Goal: Information Seeking & Learning: Learn about a topic

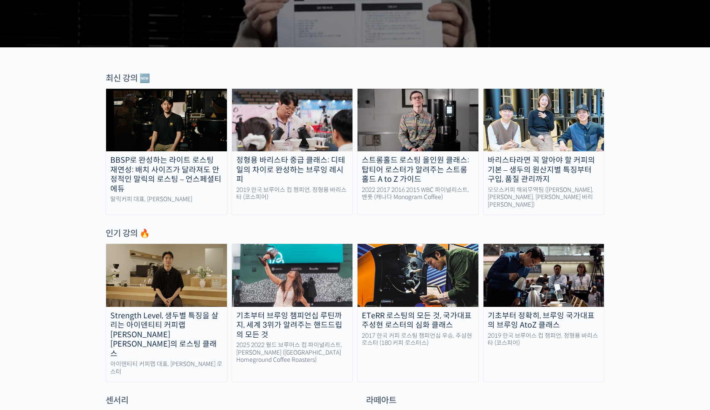
scroll to position [239, 0]
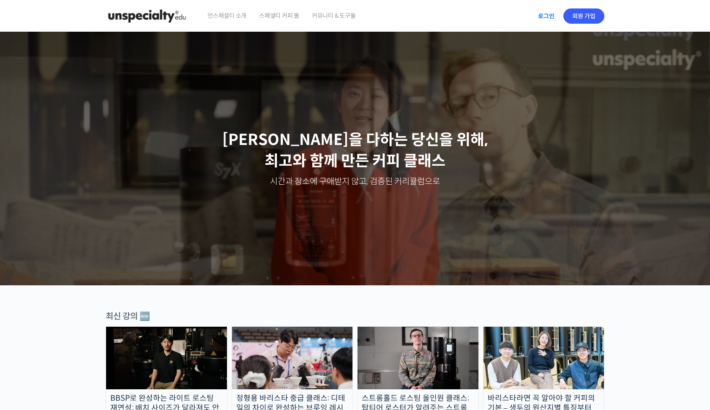
click at [552, 17] on link "로그인" at bounding box center [546, 15] width 27 height 19
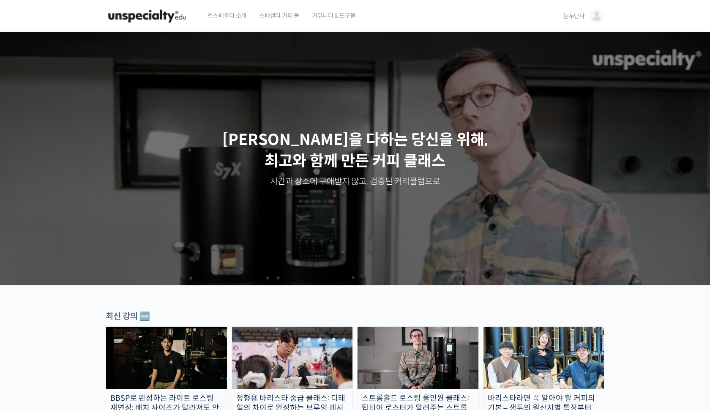
click at [581, 18] on span "눈누난나" at bounding box center [574, 16] width 22 height 8
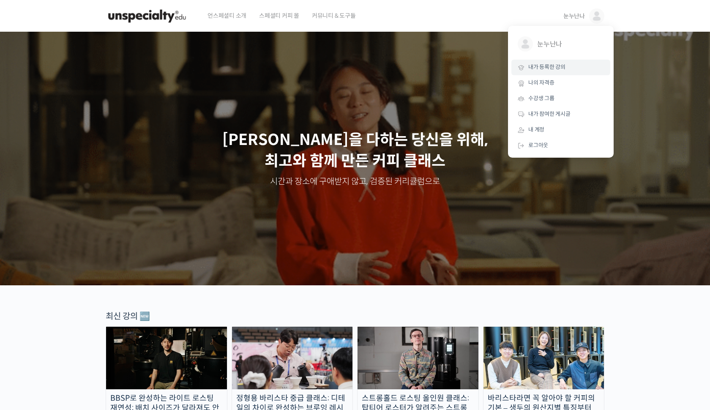
click at [548, 69] on span "내가 등록한 강의" at bounding box center [546, 66] width 37 height 7
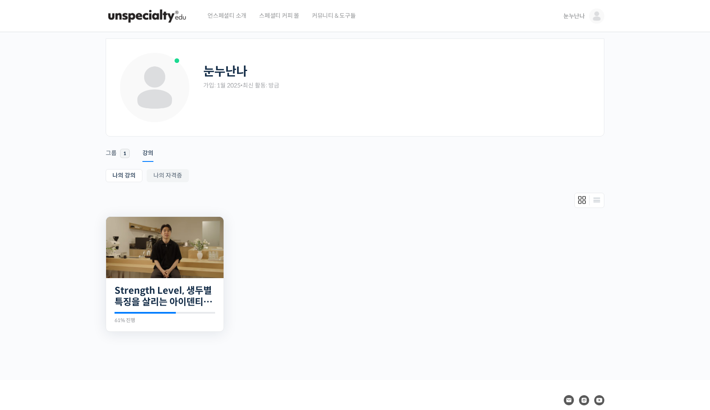
click at [178, 233] on img at bounding box center [164, 247] width 117 height 61
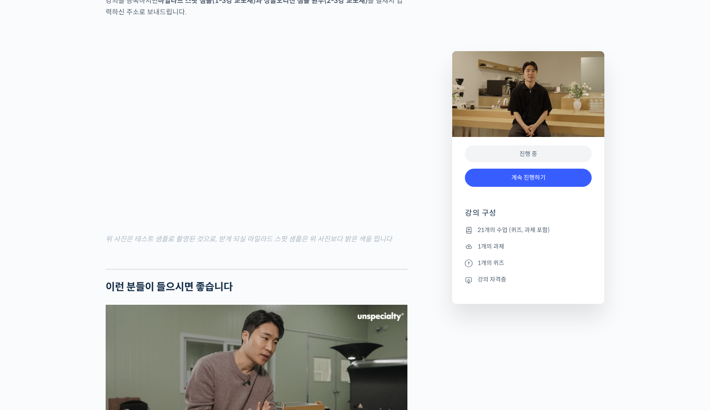
scroll to position [1815, 0]
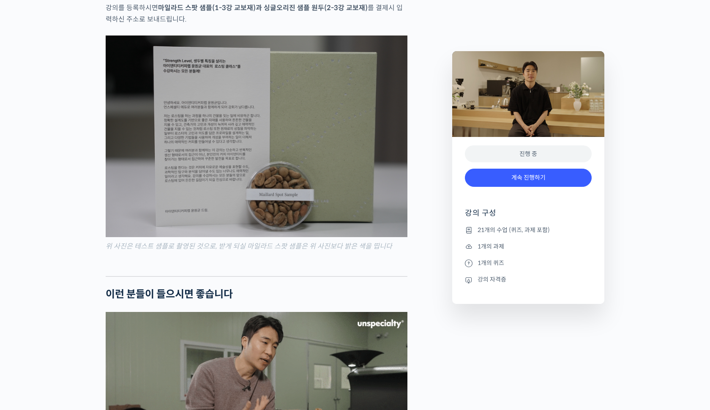
click at [343, 149] on img at bounding box center [257, 136] width 302 height 202
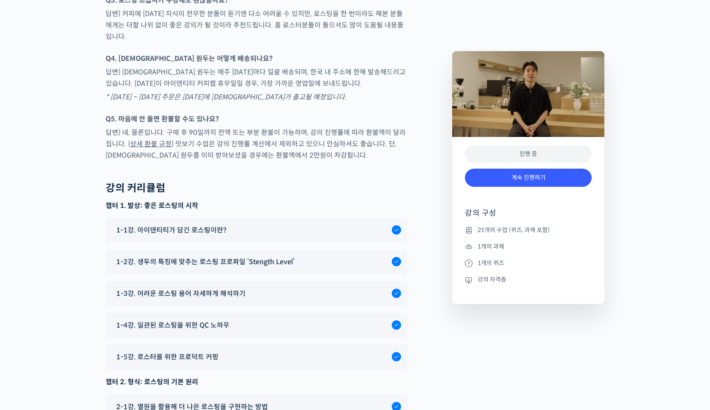
scroll to position [4253, 0]
click at [489, 246] on li "1개의 과제" at bounding box center [528, 246] width 127 height 10
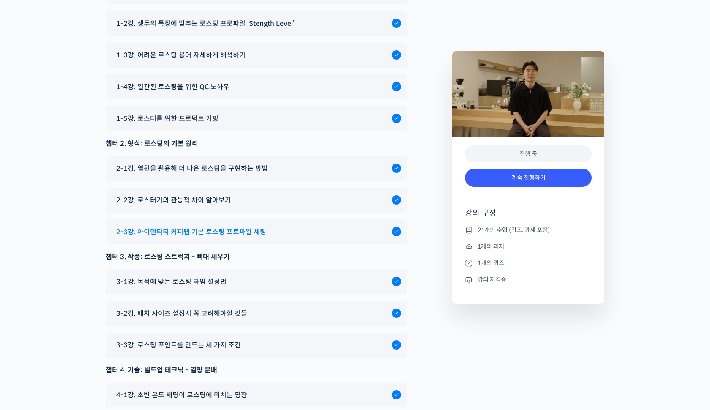
scroll to position [4492, 0]
click at [209, 276] on span "3-1강. 목적에 맞는 로스팅 타임 설정법" at bounding box center [171, 281] width 110 height 11
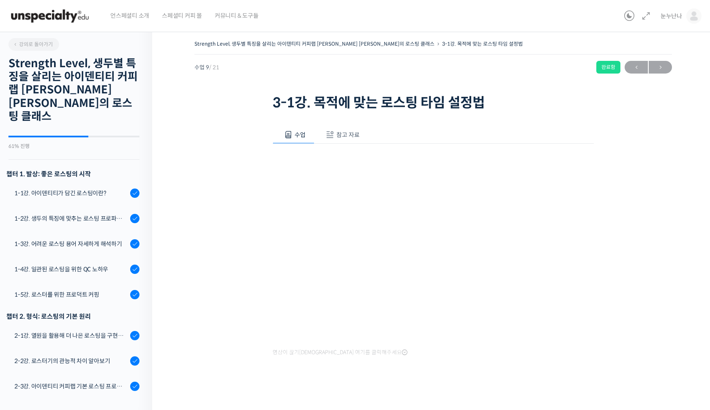
scroll to position [354, 0]
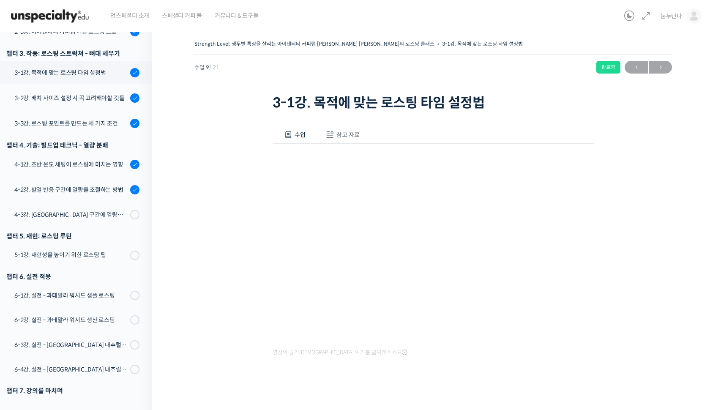
click at [341, 136] on span "참고 자료" at bounding box center [347, 135] width 23 height 8
click at [349, 163] on link "PPT 수업 자료 (클릭하시면 새 창에서 열립니다)" at bounding box center [340, 162] width 135 height 9
click at [200, 0] on html "언스페셜티 소개 스페셜티 커피 몰 커뮤니티 & 도구들 눈누난나 눈누난나 @hellohj1231737296178 내가 등록한 강의 나의 자격증 …" at bounding box center [355, 205] width 710 height 410
click at [300, 137] on span "수업" at bounding box center [299, 135] width 11 height 8
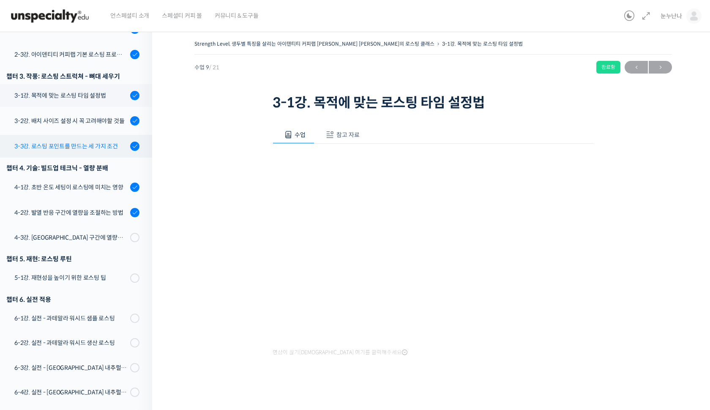
scroll to position [333, 0]
click at [65, 141] on div "3-3강. 로스팅 포인트를 만드는 세 가지 조건" at bounding box center [70, 145] width 113 height 9
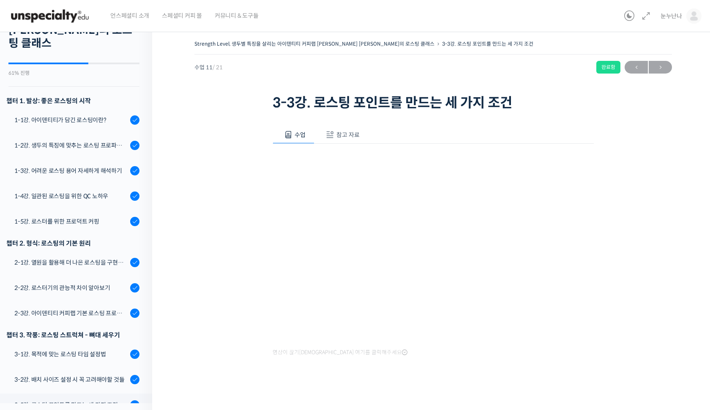
scroll to position [69, 0]
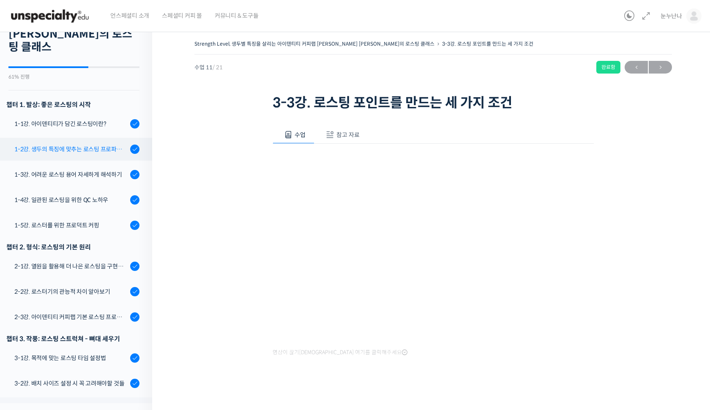
click at [107, 144] on div "1-2강. 생두의 특징에 맞추는 로스팅 프로파일 'Stength Level'" at bounding box center [70, 148] width 113 height 9
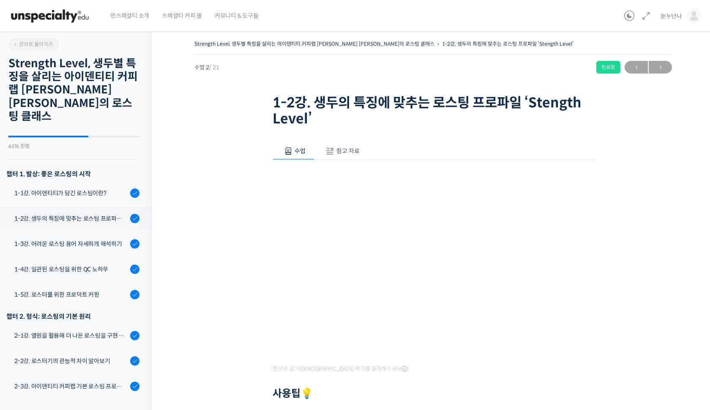
scroll to position [161, 0]
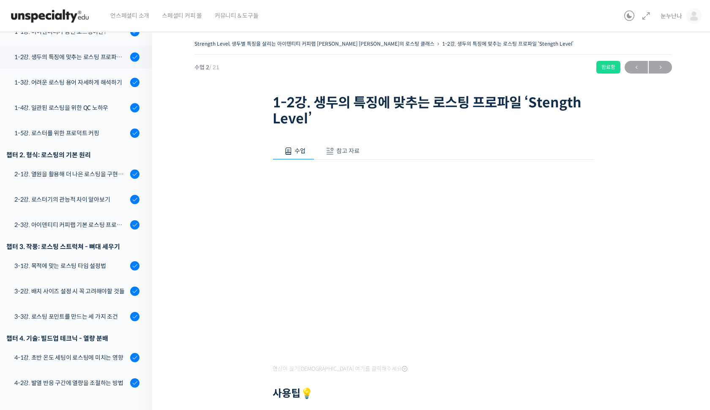
click at [336, 148] on span "참고 자료" at bounding box center [347, 151] width 23 height 8
click at [361, 179] on link "PPT 수업 자료 (클릭하시면 새 창에서 열립니다)" at bounding box center [340, 178] width 135 height 9
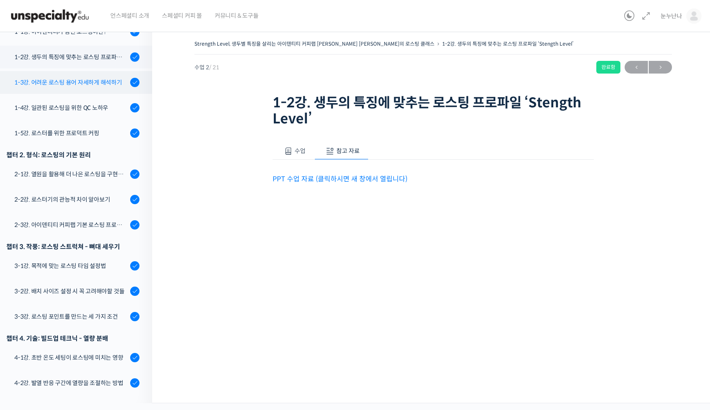
click at [98, 78] on div "1-3강. 어려운 로스팅 용어 자세하게 해석하기" at bounding box center [70, 82] width 113 height 9
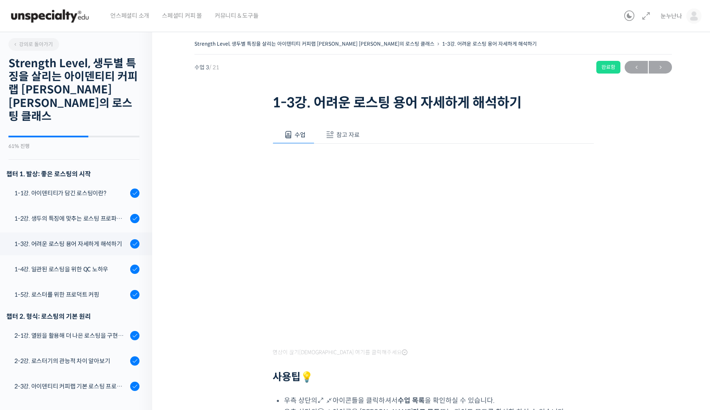
scroll to position [187, 0]
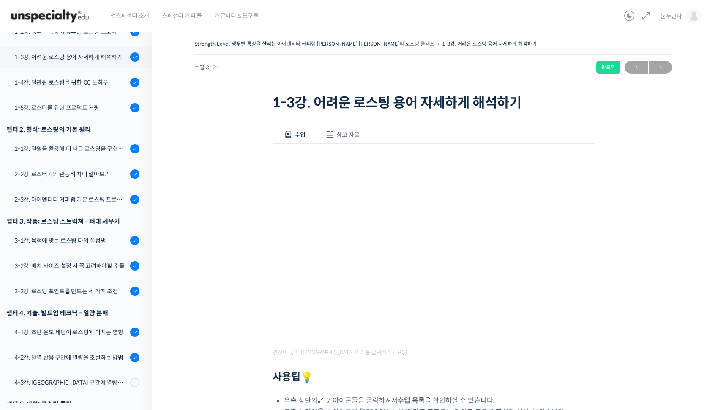
click at [340, 139] on button "참고 자료" at bounding box center [341, 135] width 54 height 18
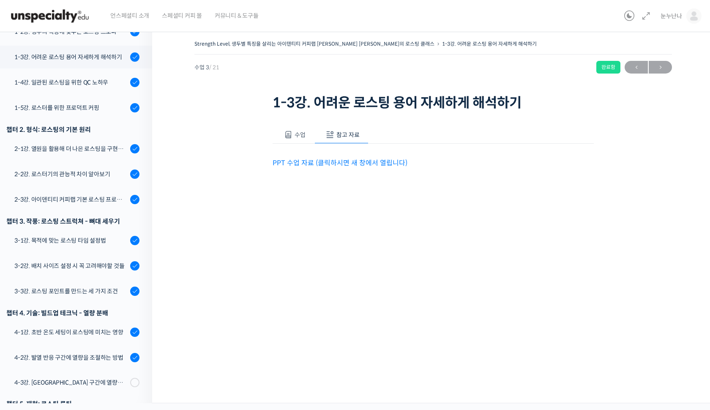
click at [343, 157] on p "PPT 수업 자료 (클릭하시면 새 창에서 열립니다)" at bounding box center [433, 162] width 321 height 11
click at [351, 163] on link "PPT 수업 자료 (클릭하시면 새 창에서 열립니다)" at bounding box center [340, 162] width 135 height 9
click at [79, 78] on div "1-4강. 일관된 로스팅을 위한 QC 노하우" at bounding box center [70, 82] width 113 height 9
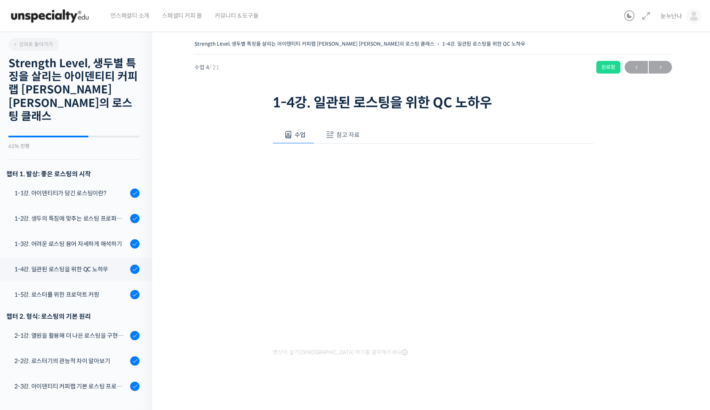
scroll to position [212, 0]
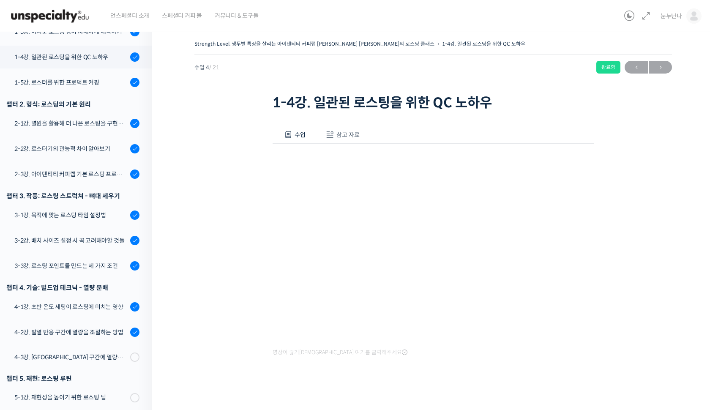
click at [342, 134] on span "참고 자료" at bounding box center [347, 135] width 23 height 8
click at [342, 165] on link "PPT 수업 자료 (클릭하시면 새 창에서 열립니다)" at bounding box center [340, 162] width 135 height 9
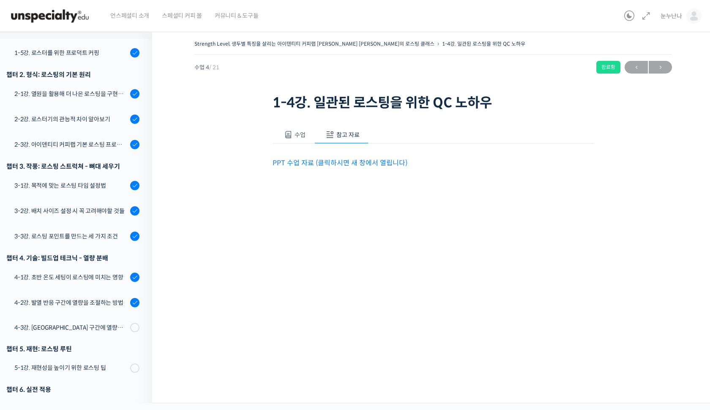
scroll to position [0, 0]
click at [53, 363] on div "5-1강. 재현성을 높이기 위한 로스팅 팁" at bounding box center [70, 367] width 113 height 9
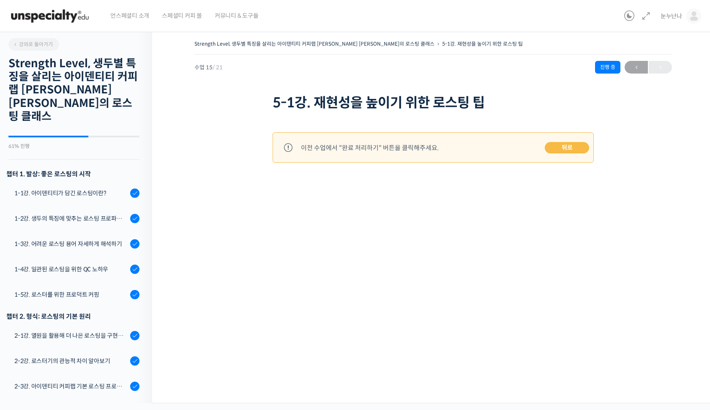
scroll to position [389, 0]
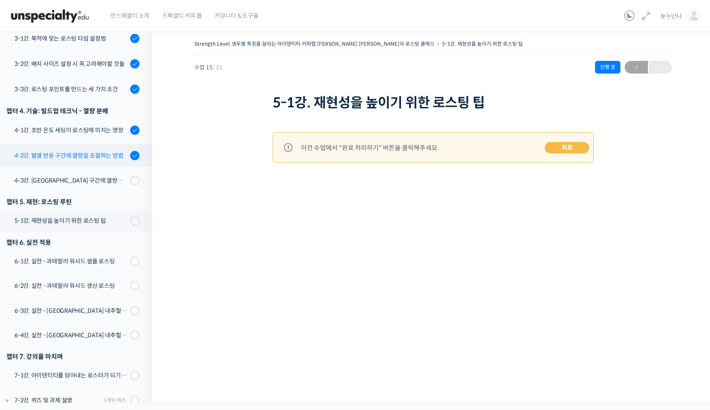
click at [63, 151] on div "4-2강. 발열 반응 구간에 열량을 조절하는 방법" at bounding box center [70, 155] width 113 height 9
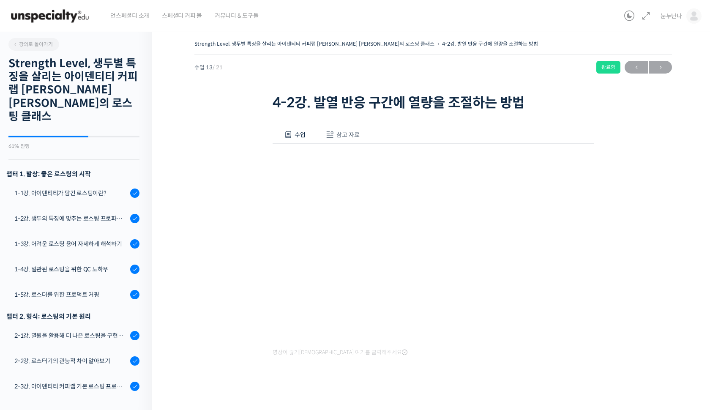
scroll to position [389, 0]
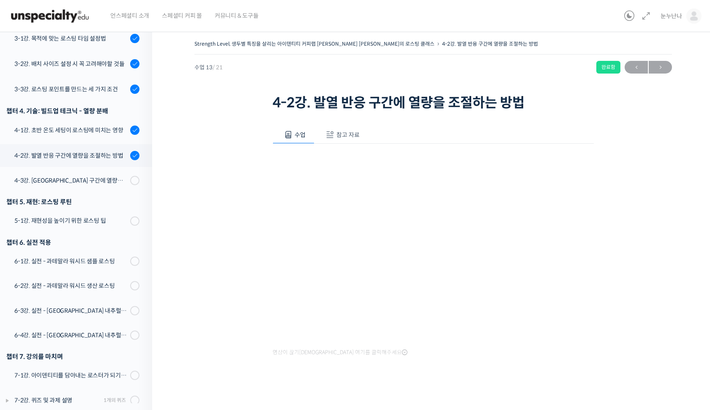
click at [341, 134] on span "참고 자료" at bounding box center [347, 135] width 23 height 8
click at [347, 160] on link "PPT 수업 자료 (클릭하시면 새 창에서 열립니다)" at bounding box center [340, 162] width 135 height 9
